Goal: Task Accomplishment & Management: Manage account settings

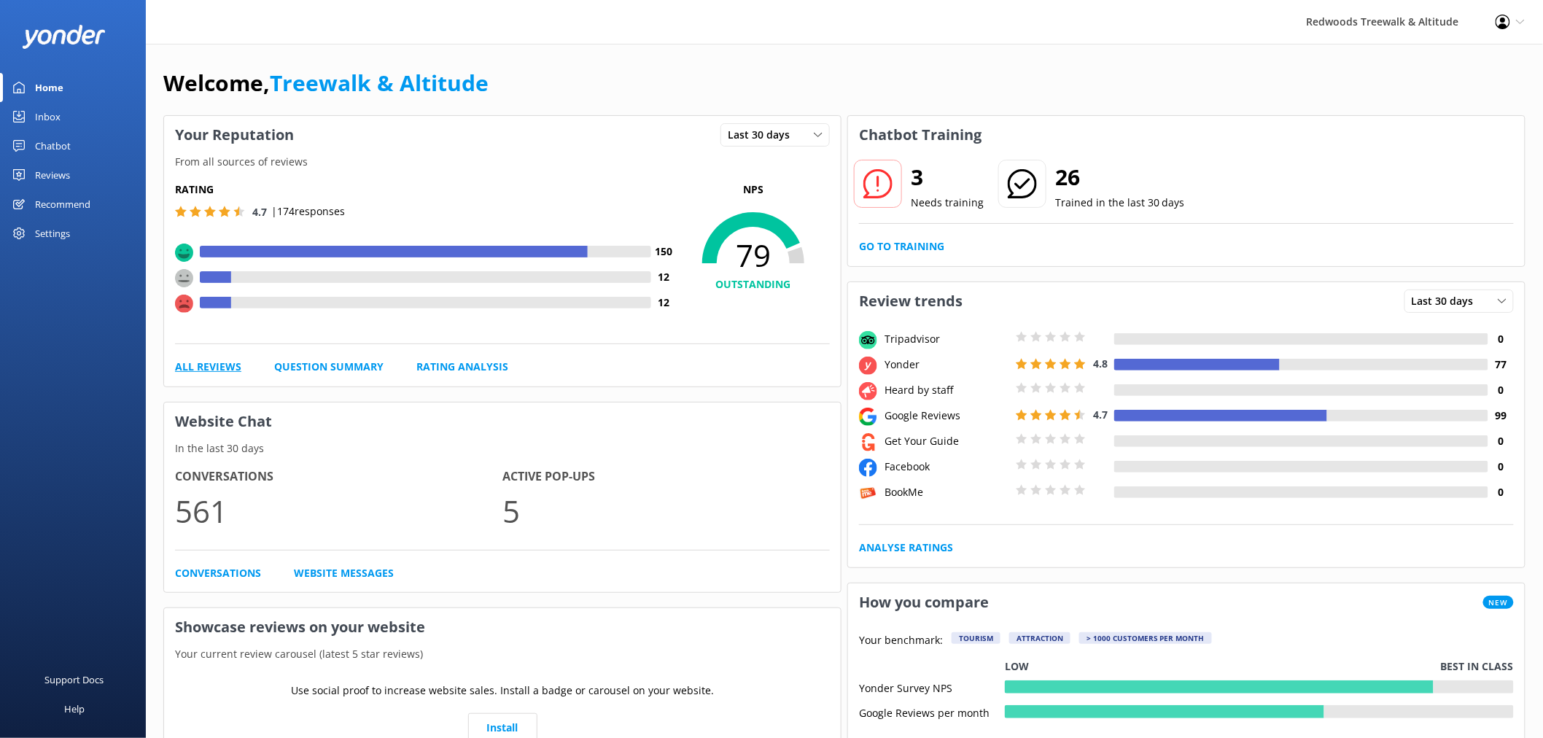
click at [193, 374] on link "All Reviews" at bounding box center [208, 367] width 66 height 16
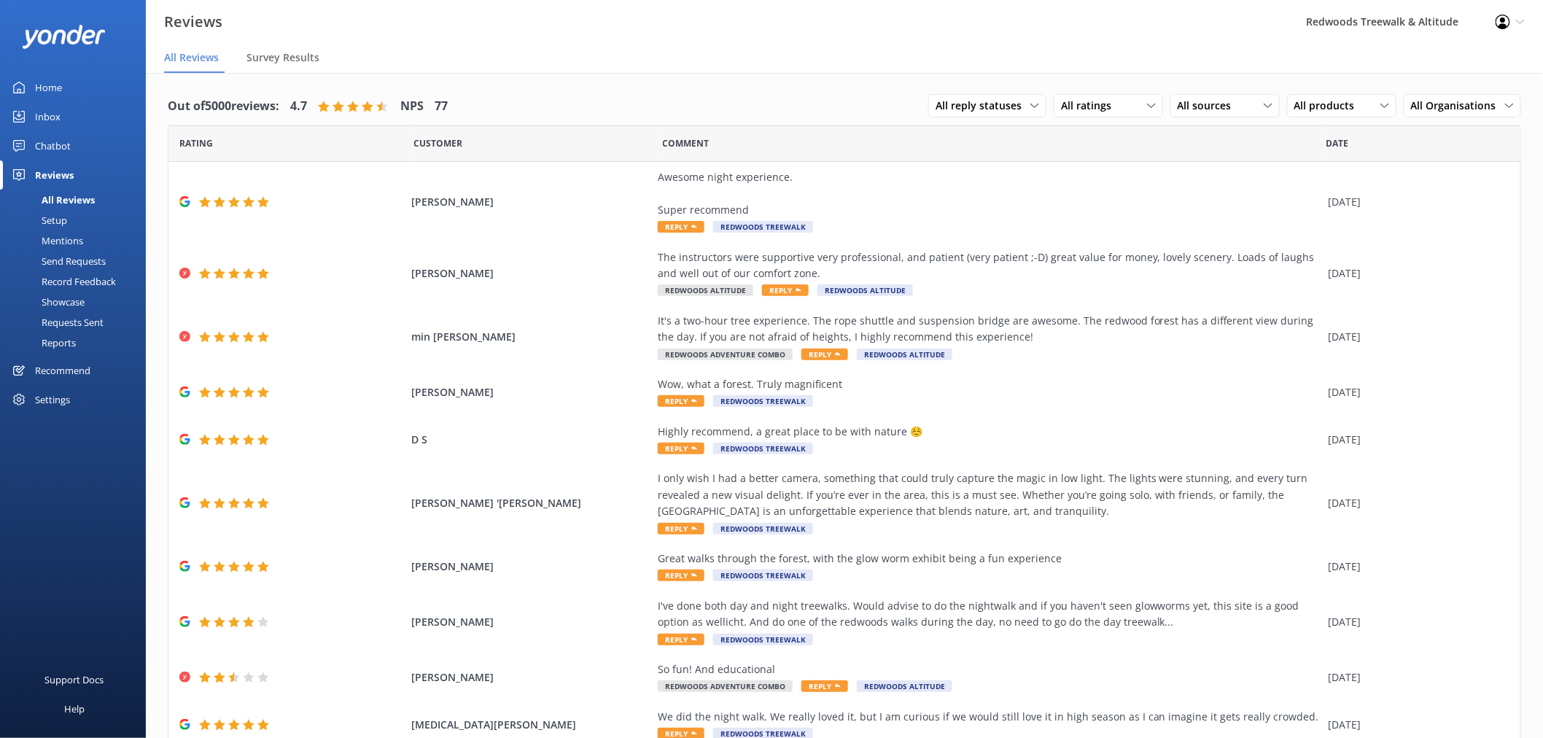
click at [47, 114] on div "Inbox" at bounding box center [48, 116] width 26 height 29
